Goal: Obtain resource: Download file/media

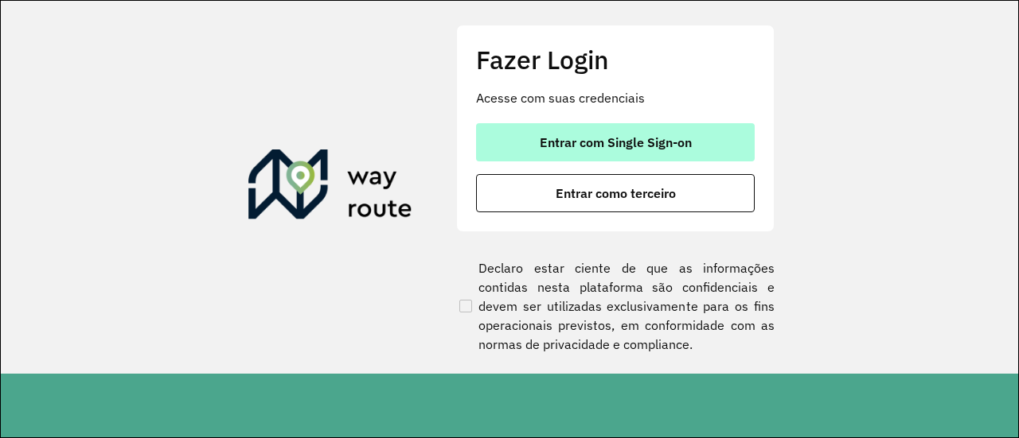
click at [707, 144] on button "Entrar com Single Sign-on" at bounding box center [615, 142] width 279 height 38
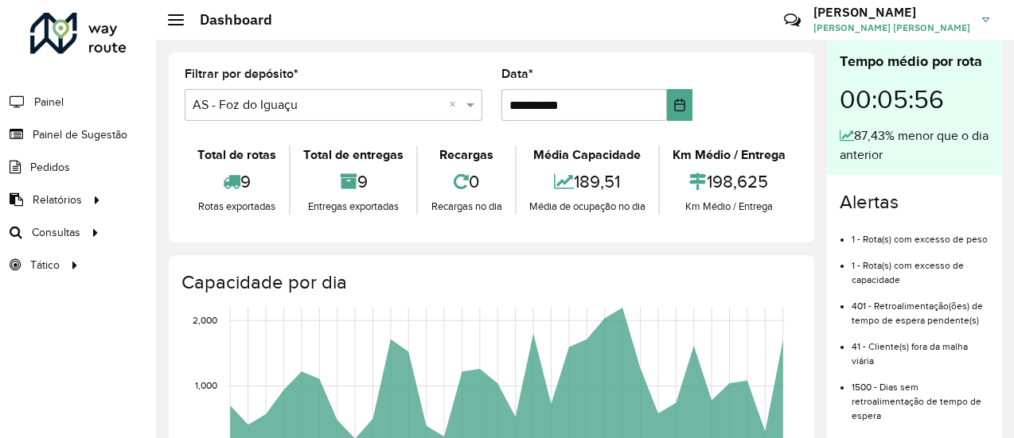
click at [780, 88] on formly-group "**********" at bounding box center [491, 100] width 633 height 65
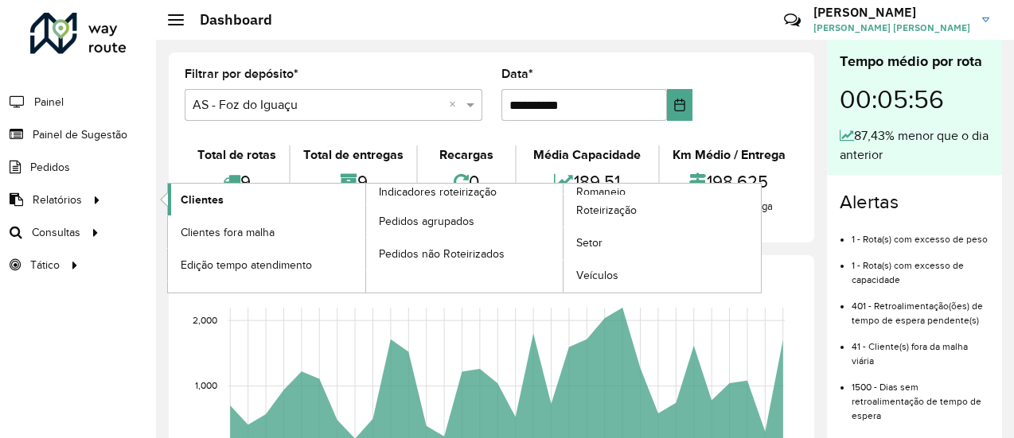
click at [284, 202] on link "Clientes" at bounding box center [266, 200] width 197 height 32
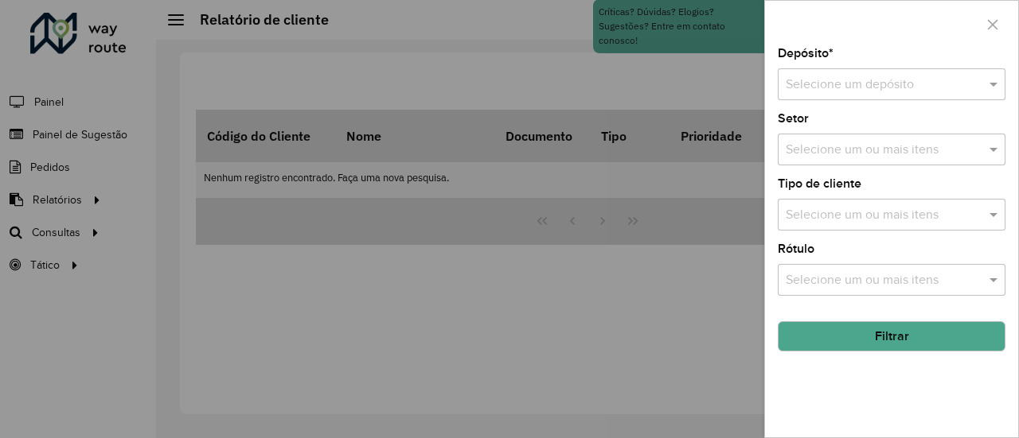
click at [917, 96] on div "Selecione um depósito" at bounding box center [892, 84] width 228 height 32
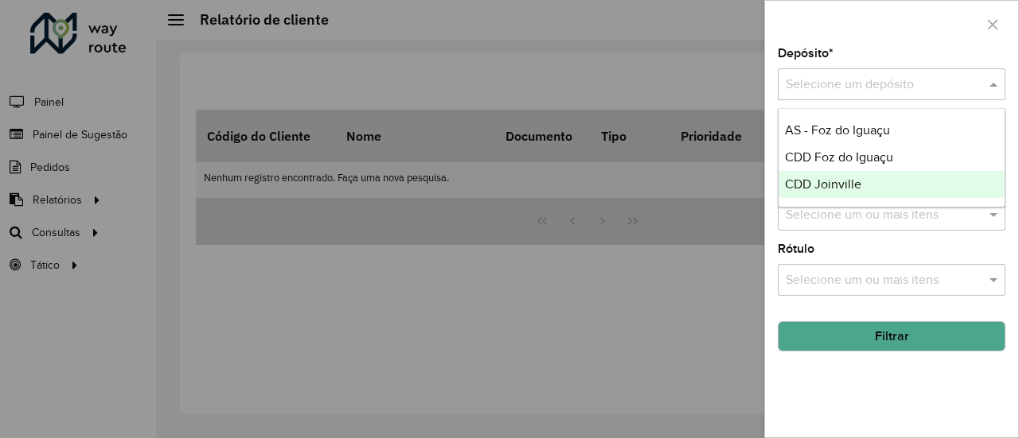
click at [852, 180] on span "CDD Joinville" at bounding box center [823, 184] width 76 height 14
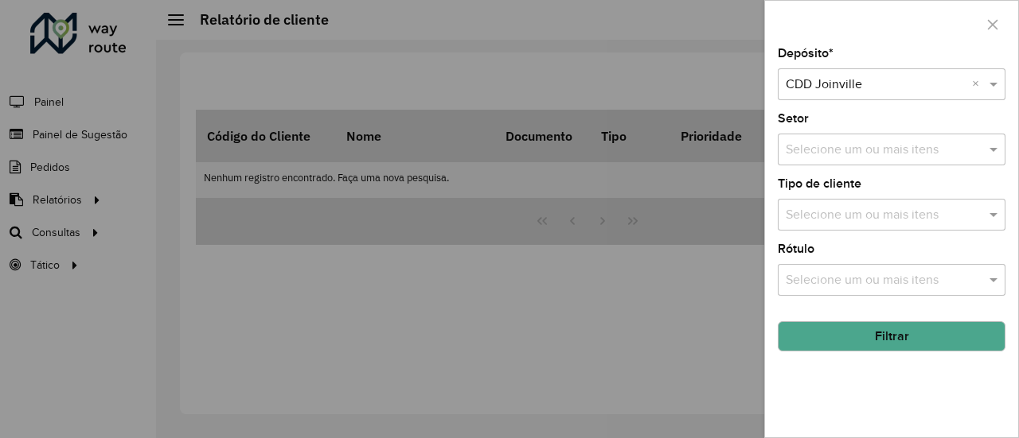
click at [918, 29] on div at bounding box center [891, 24] width 253 height 47
click at [880, 88] on input "text" at bounding box center [875, 85] width 180 height 19
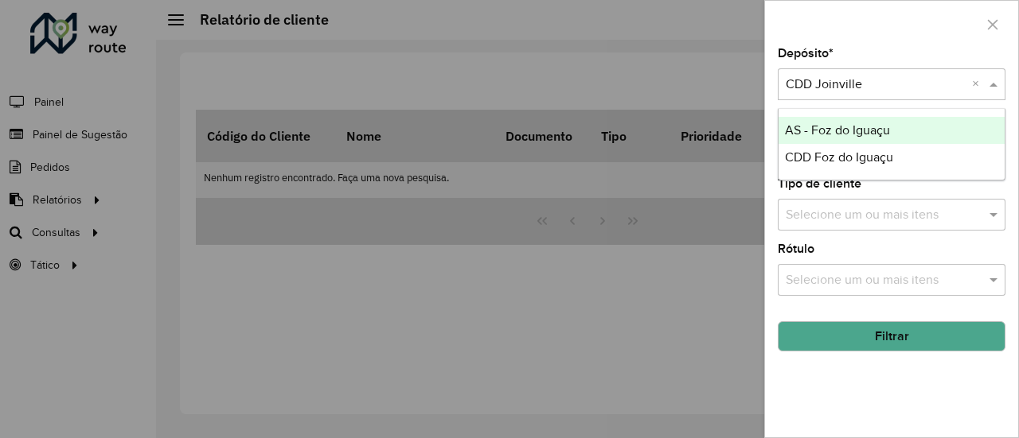
click at [898, 327] on button "Filtrar" at bounding box center [892, 337] width 228 height 30
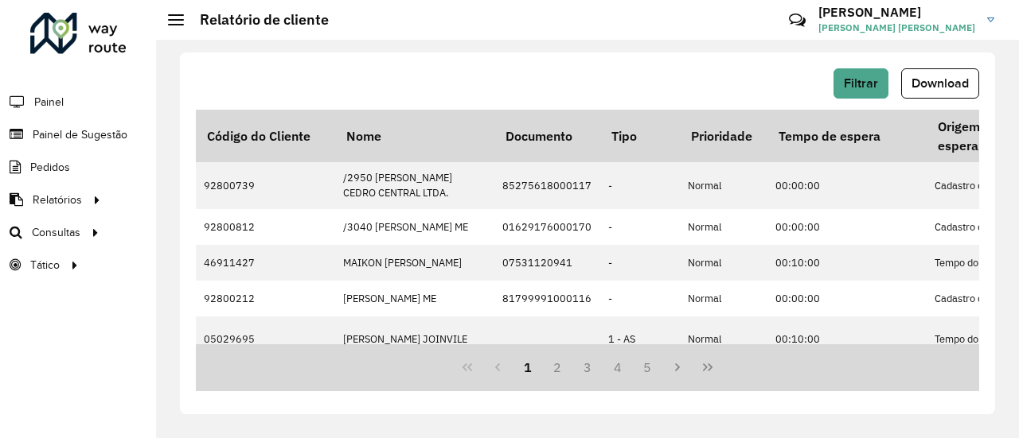
click at [971, 84] on button "Download" at bounding box center [940, 83] width 78 height 30
